Goal: Task Accomplishment & Management: Manage account settings

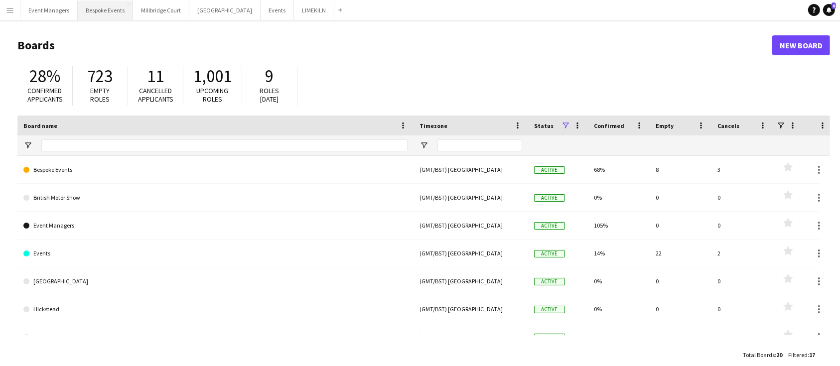
click at [107, 13] on button "Bespoke Events Close" at bounding box center [105, 9] width 55 height 19
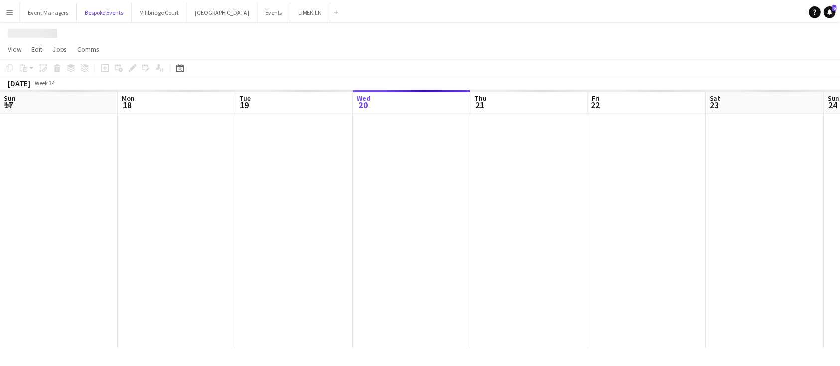
scroll to position [0, 238]
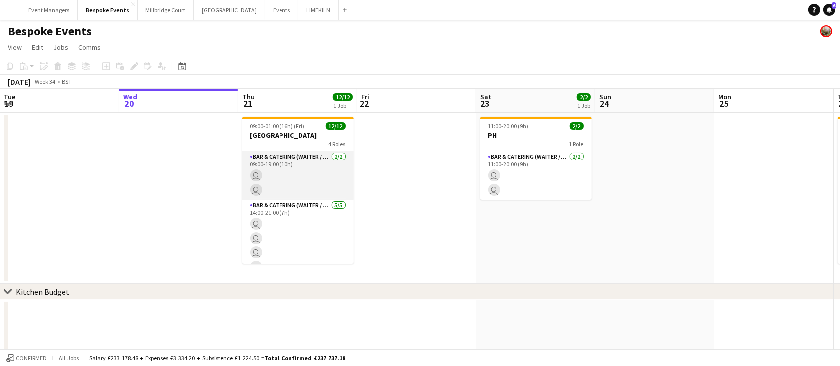
click at [299, 176] on app-card-role "Bar & Catering (Waiter / waitress) [DATE] 09:00-19:00 (10h) user user" at bounding box center [298, 175] width 112 height 48
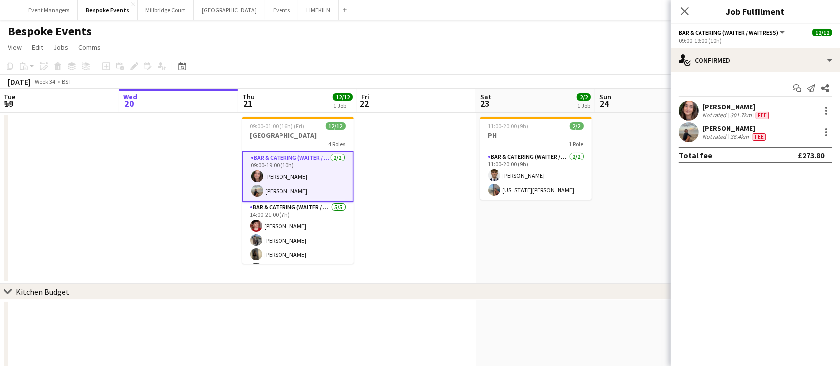
click at [689, 108] on app-user-avatar at bounding box center [688, 111] width 20 height 20
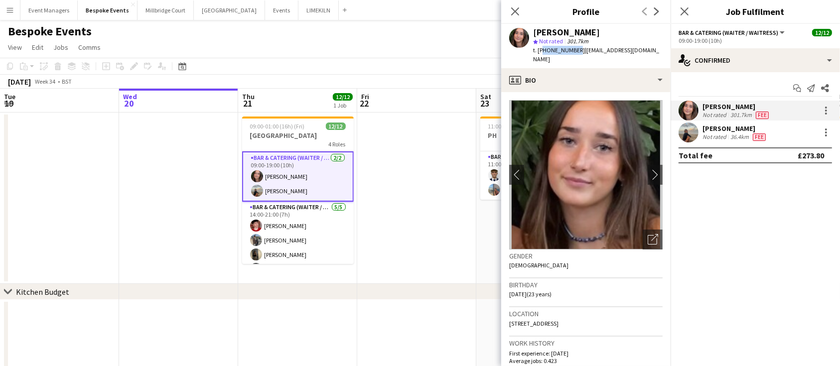
drag, startPoint x: 574, startPoint y: 51, endPoint x: 541, endPoint y: 52, distance: 32.9
click at [541, 52] on span "t. [PHONE_NUMBER]" at bounding box center [559, 49] width 52 height 7
click at [577, 49] on span "t. [PHONE_NUMBER]" at bounding box center [559, 49] width 52 height 7
drag, startPoint x: 576, startPoint y: 50, endPoint x: 547, endPoint y: 51, distance: 28.4
click at [547, 51] on span "t. [PHONE_NUMBER]" at bounding box center [559, 49] width 52 height 7
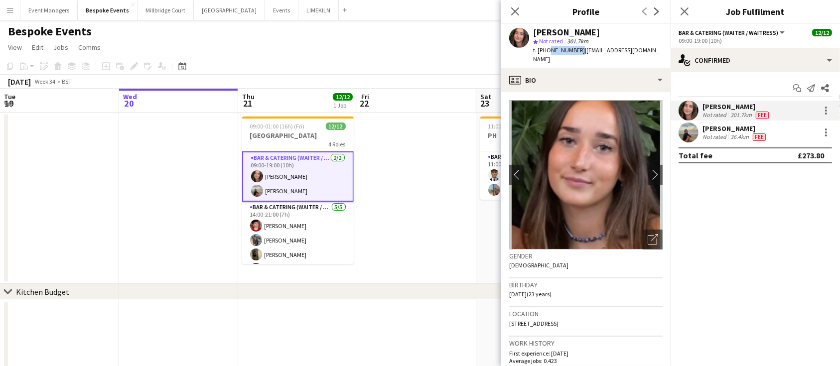
copy span "7491111997"
click at [724, 132] on div "[PERSON_NAME]" at bounding box center [734, 128] width 65 height 9
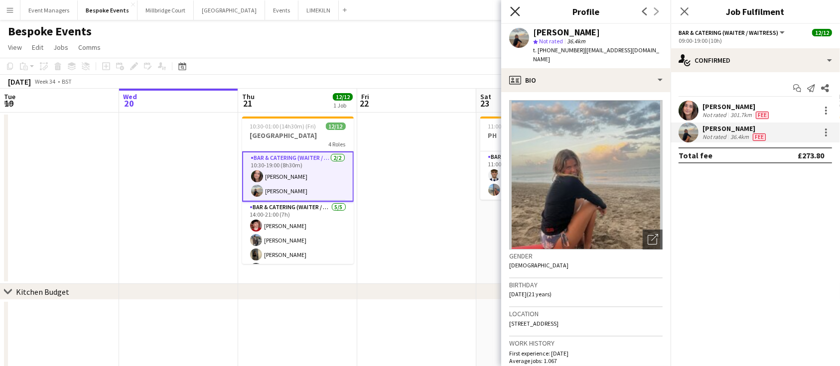
click at [513, 14] on icon at bounding box center [514, 10] width 9 height 9
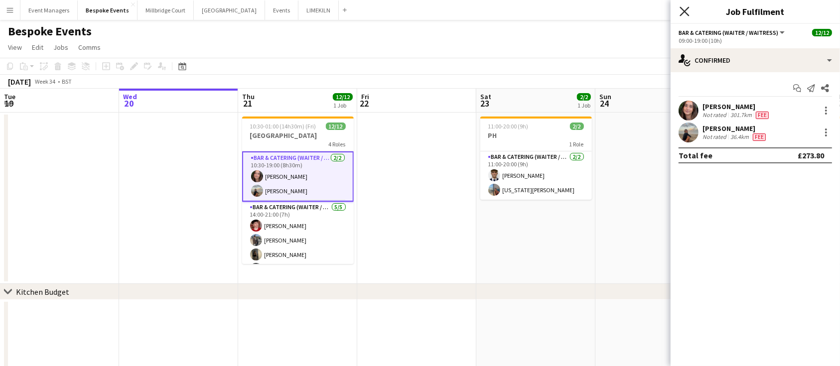
click at [686, 13] on icon at bounding box center [683, 10] width 9 height 9
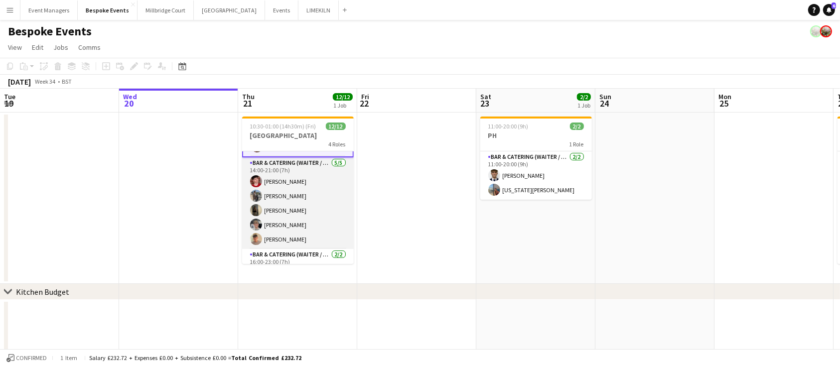
scroll to position [140, 0]
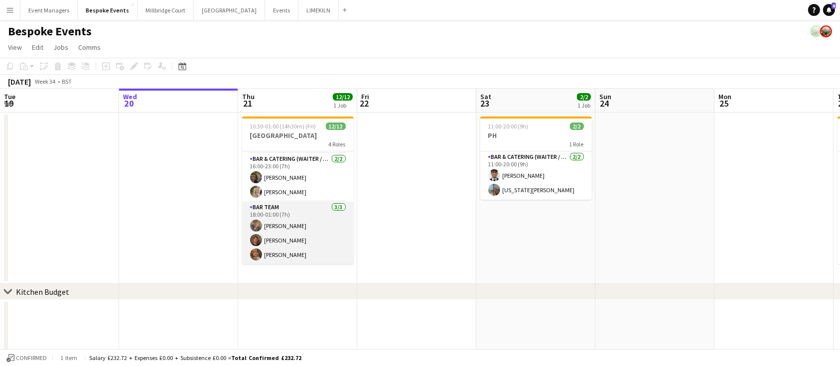
click at [296, 229] on app-card-role "Bar Team [DATE] 18:00-01:00 (7h) [PERSON_NAME] [PERSON_NAME] [PERSON_NAME]" at bounding box center [298, 233] width 112 height 63
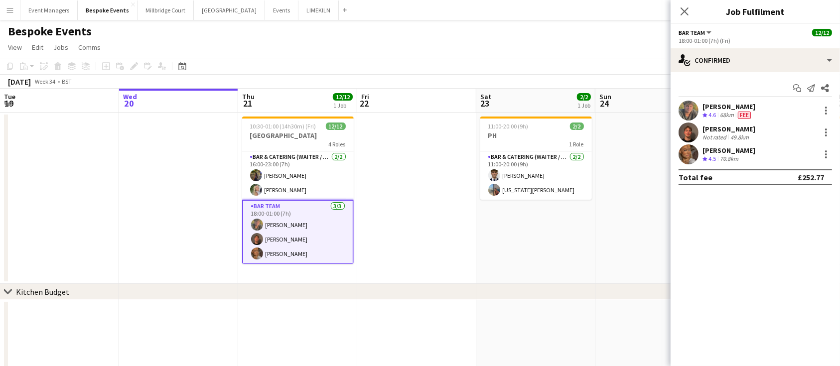
scroll to position [138, 0]
click at [687, 130] on app-user-avatar at bounding box center [688, 133] width 20 height 20
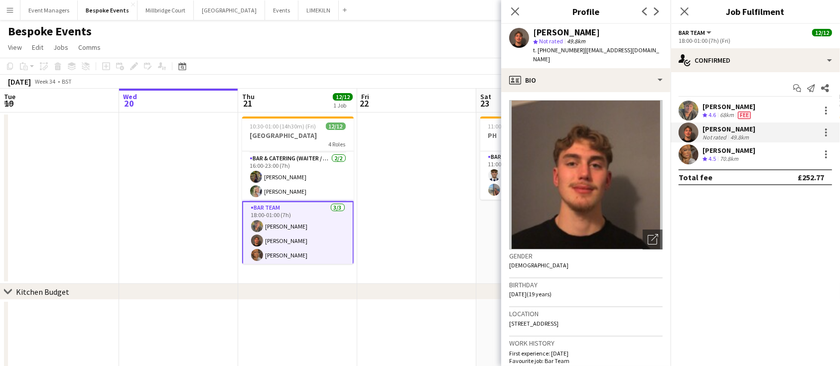
click at [690, 157] on app-user-avatar at bounding box center [688, 154] width 20 height 20
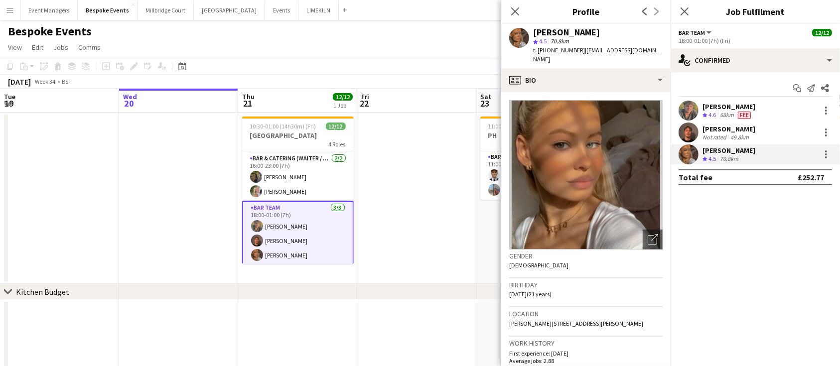
click at [691, 110] on app-user-avatar at bounding box center [688, 111] width 20 height 20
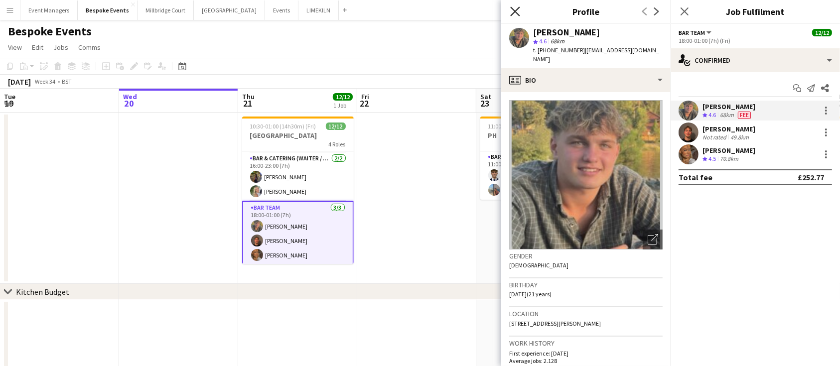
click at [515, 10] on icon at bounding box center [514, 10] width 9 height 9
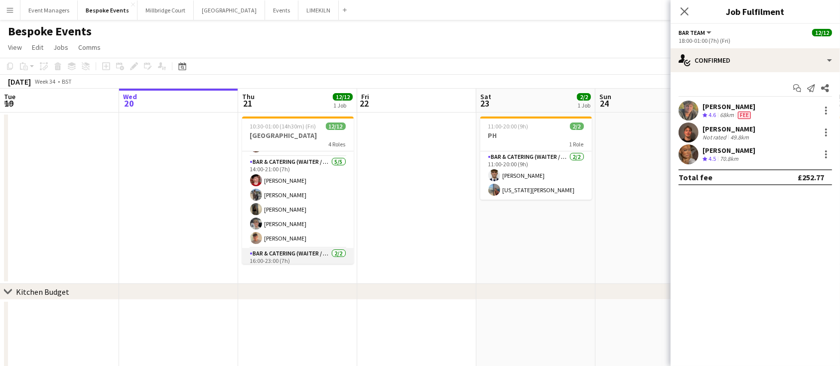
scroll to position [36, 0]
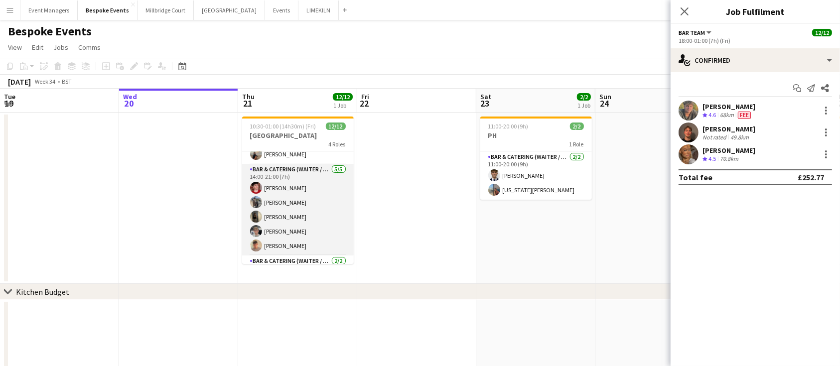
click at [297, 249] on app-card-role "Bar & Catering (Waiter / waitress) [DATE] 14:00-21:00 (7h) [PERSON_NAME] [PERSO…" at bounding box center [298, 210] width 112 height 92
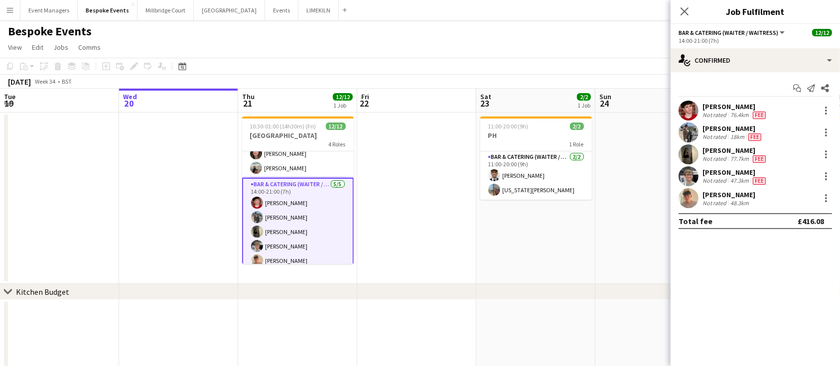
scroll to position [140, 0]
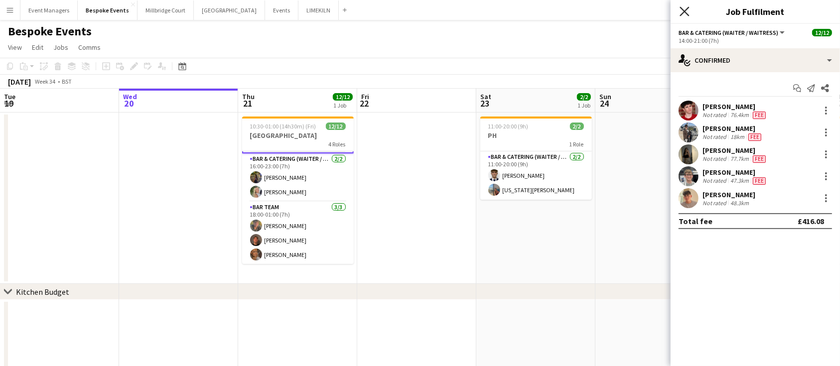
click at [682, 10] on icon at bounding box center [683, 10] width 9 height 9
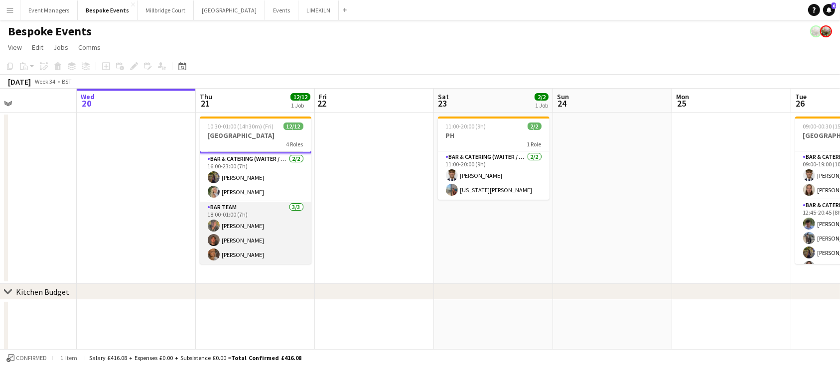
click at [262, 220] on app-card-role "Bar Team [DATE] 18:00-01:00 (7h) [PERSON_NAME] [PERSON_NAME] [PERSON_NAME]" at bounding box center [256, 233] width 112 height 63
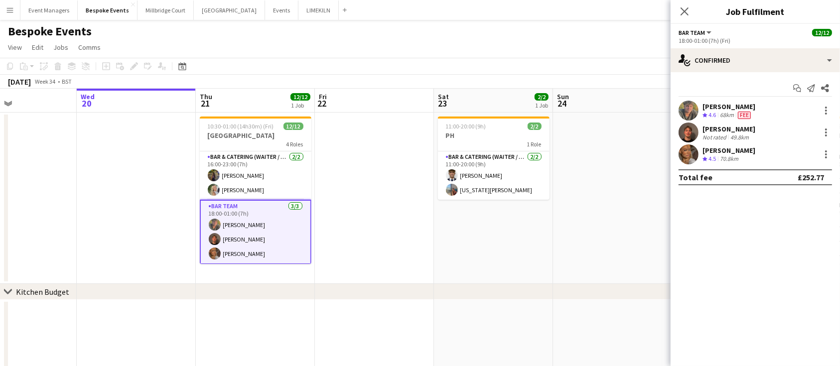
scroll to position [139, 0]
click at [686, 10] on icon "Close pop-in" at bounding box center [683, 10] width 9 height 9
